Goal: Ask a question

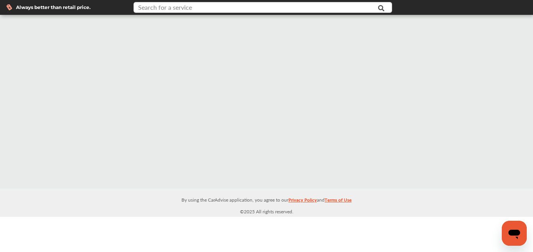
click at [276, 10] on input "text" at bounding box center [253, 8] width 238 height 12
click at [319, 107] on div at bounding box center [266, 102] width 533 height 174
click at [355, 7] on input "text" at bounding box center [253, 8] width 238 height 12
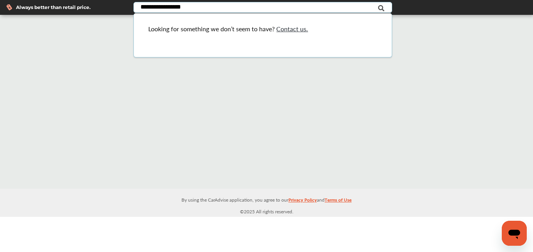
type input "**********"
click at [517, 224] on div "Open messaging window" at bounding box center [514, 232] width 23 height 23
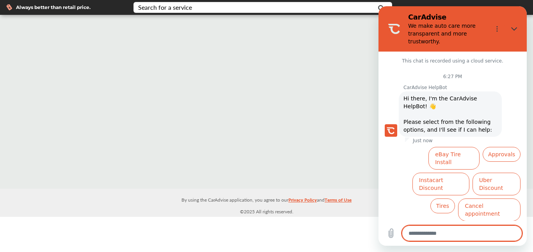
scroll to position [15, 0]
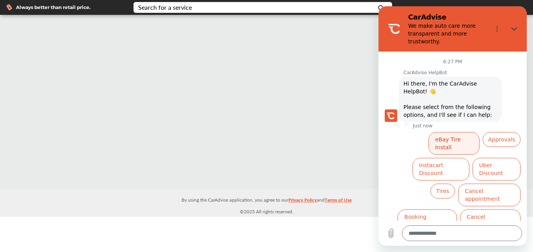
click at [453, 136] on button "eBay Tire Install" at bounding box center [453, 143] width 51 height 23
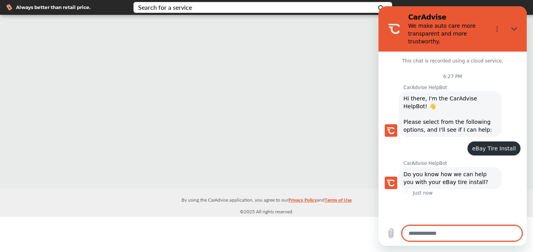
scroll to position [13, 0]
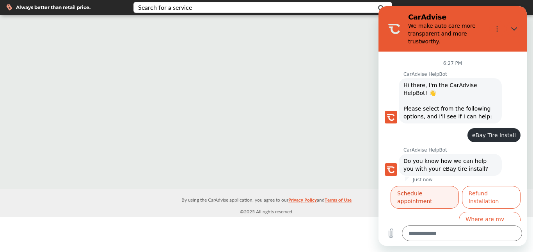
click at [459, 191] on button "Schedule appointment" at bounding box center [425, 197] width 68 height 23
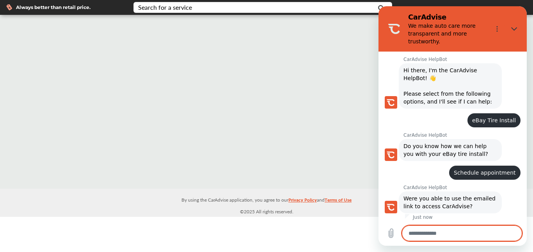
scroll to position [48, 0]
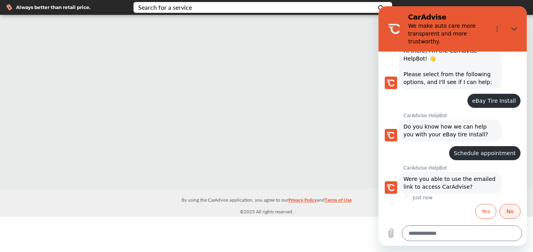
click at [508, 211] on button "No" at bounding box center [509, 211] width 21 height 15
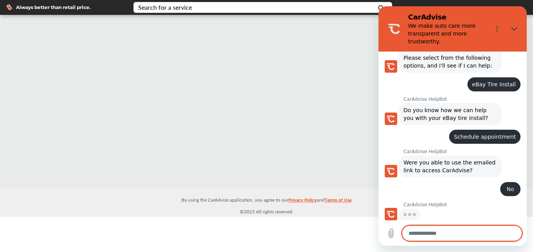
scroll to position [63, 0]
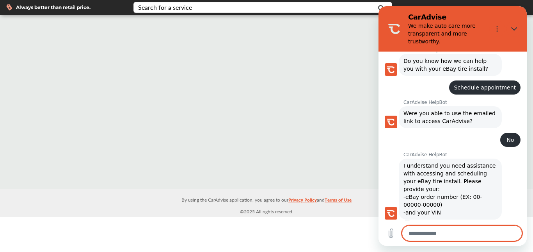
type textarea "*"
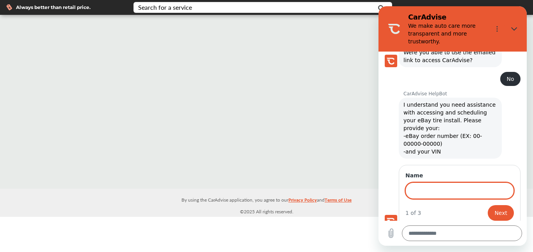
scroll to position [173, 0]
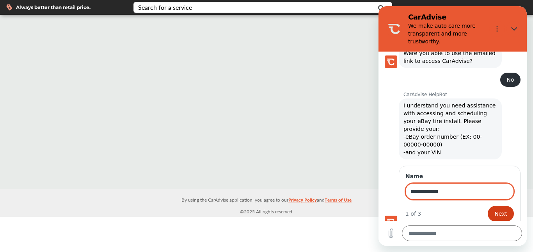
type input "**********"
click at [494, 209] on span "Next" at bounding box center [500, 213] width 13 height 9
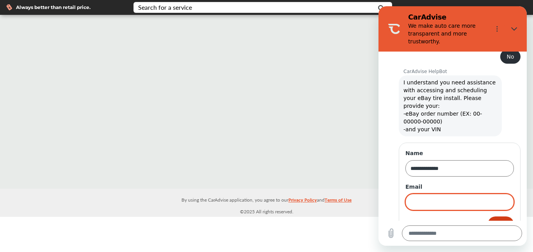
scroll to position [207, 0]
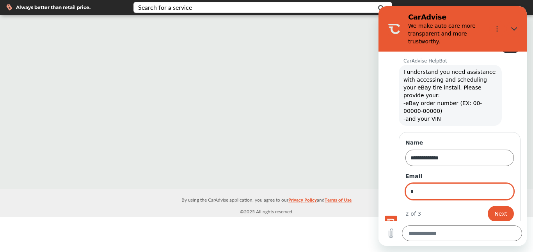
type input "**********"
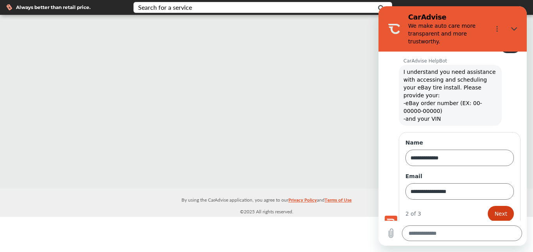
click at [489, 206] on button "Next" at bounding box center [501, 214] width 26 height 16
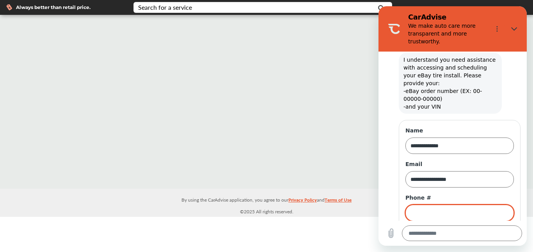
scroll to position [240, 0]
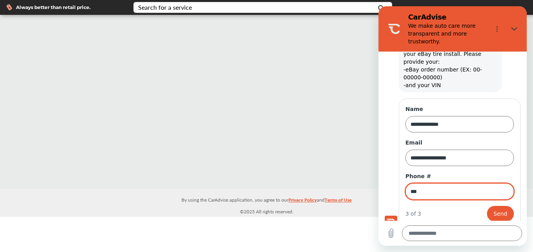
type input "**********"
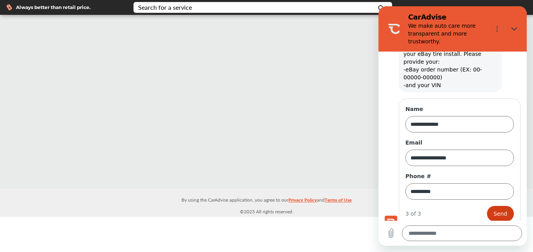
click at [495, 209] on span "Send" at bounding box center [501, 213] width 14 height 9
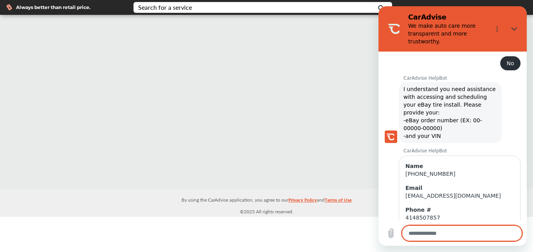
scroll to position [207, 0]
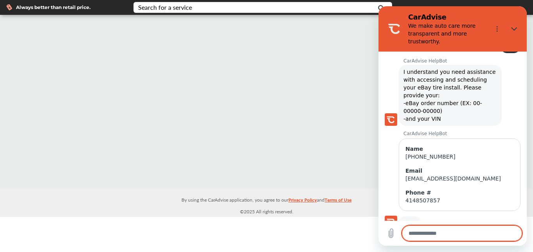
type textarea "*"
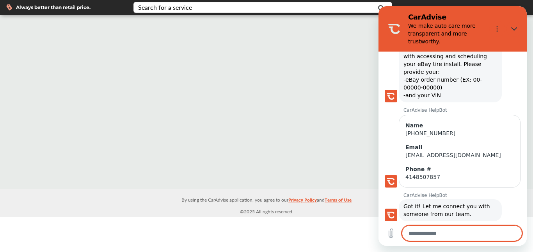
scroll to position [232, 0]
